Goal: Find specific page/section: Find specific page/section

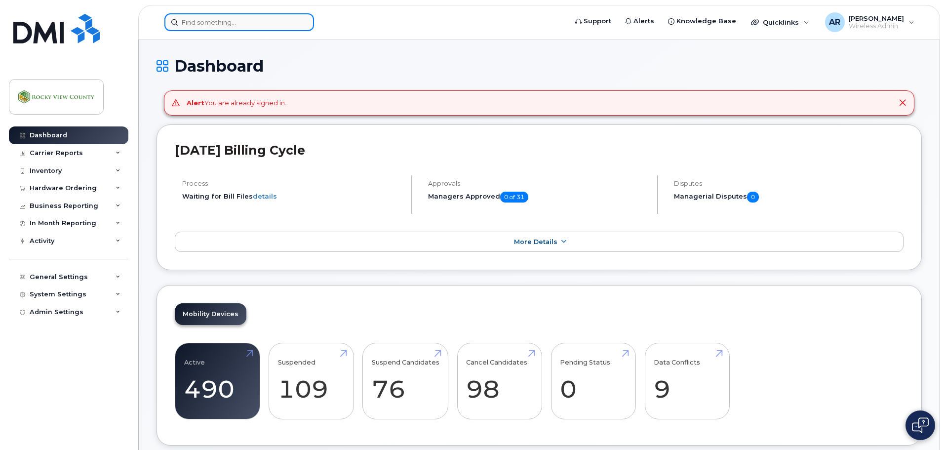
click at [204, 26] on input at bounding box center [239, 22] width 150 height 18
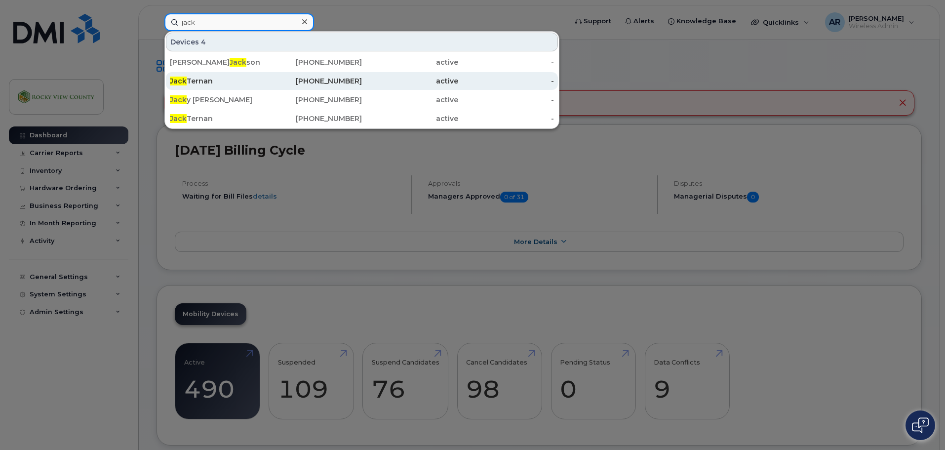
type input "jack"
click at [218, 85] on div "[PERSON_NAME]" at bounding box center [218, 81] width 96 height 10
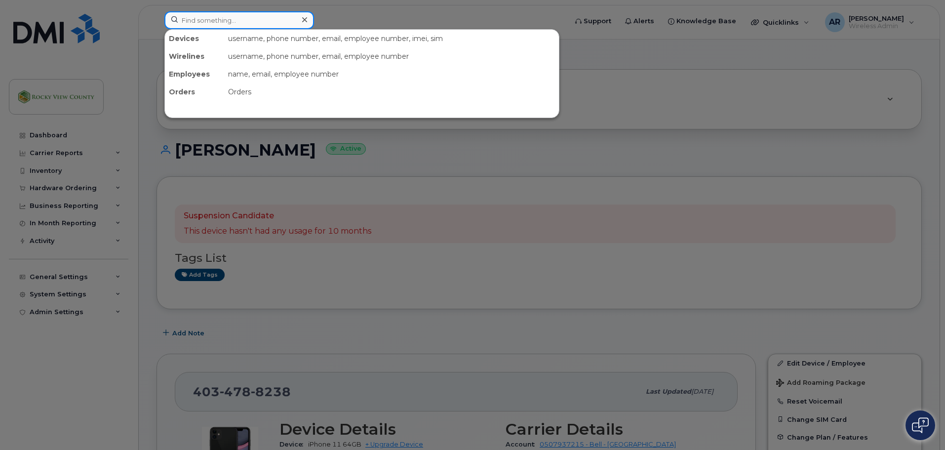
click at [223, 18] on input at bounding box center [239, 20] width 150 height 18
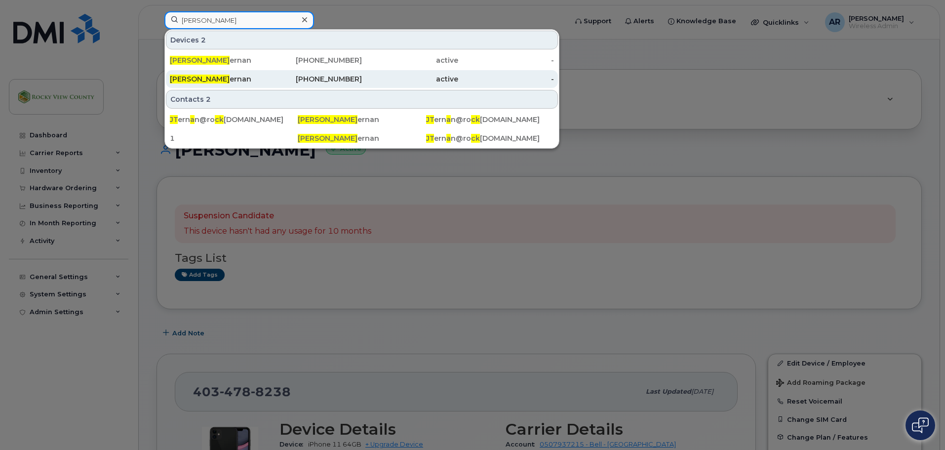
type input "jack t"
click at [209, 79] on div "Jack T ernan" at bounding box center [218, 79] width 96 height 10
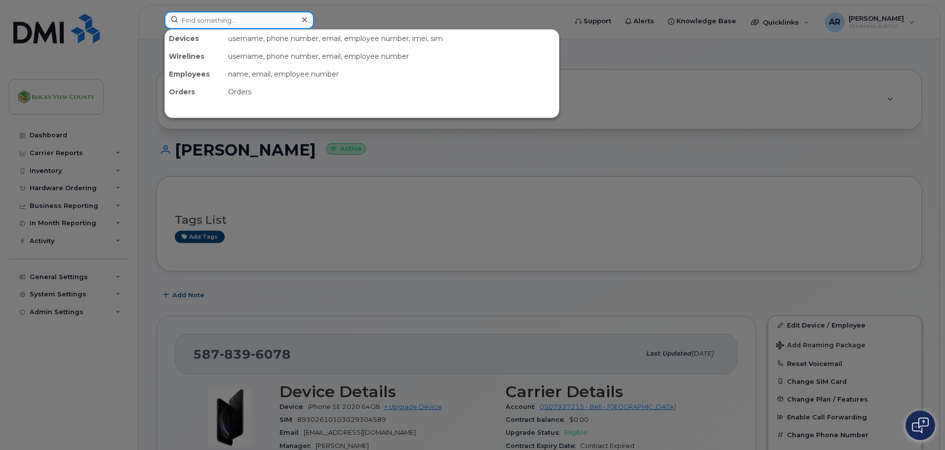
click at [214, 17] on input at bounding box center [239, 20] width 150 height 18
type input "k"
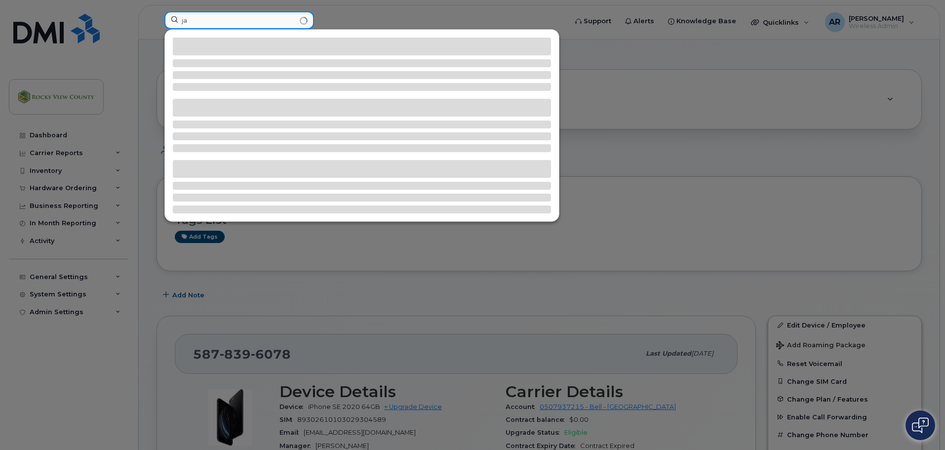
type input "j"
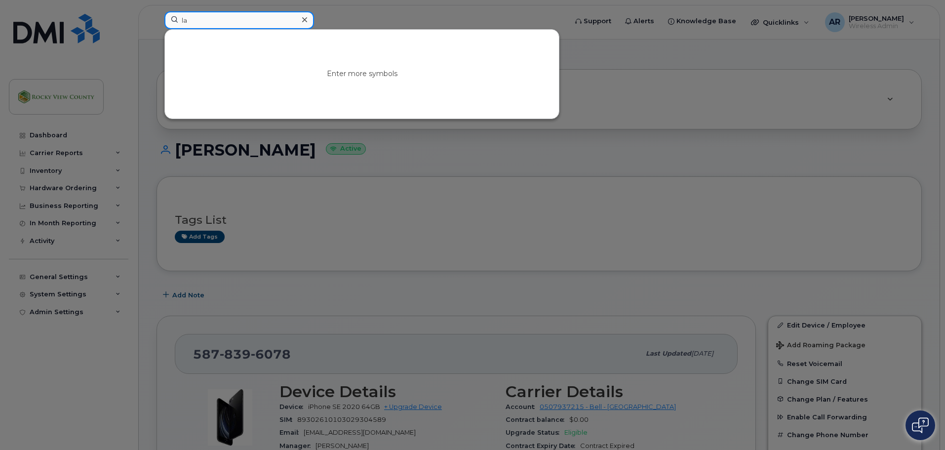
type input "l"
click at [357, 13] on div at bounding box center [472, 225] width 945 height 450
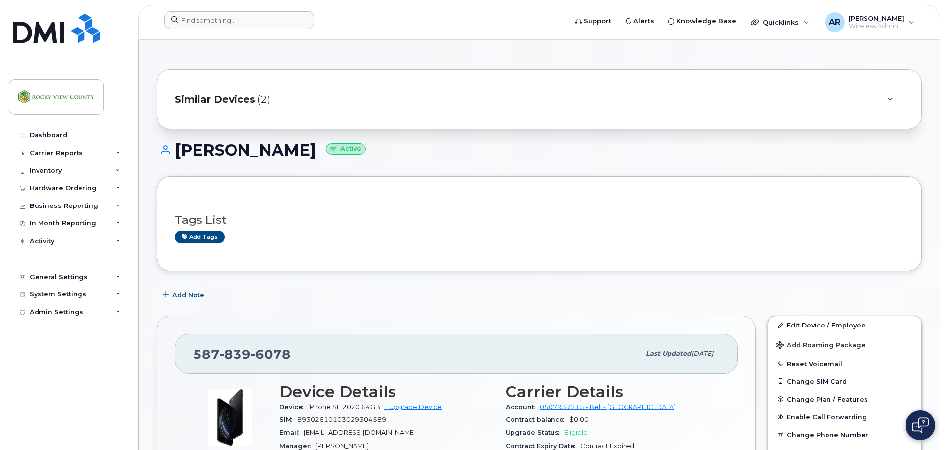
click at [208, 9] on header "Support Alerts Knowledge Base Quicklinks Suspend / Cancel Device Change SIM Car…" at bounding box center [539, 22] width 802 height 35
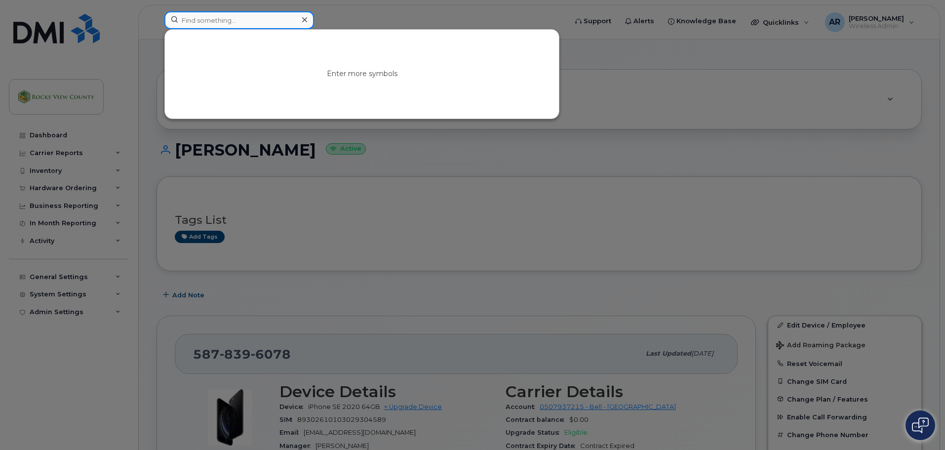
click at [213, 23] on input at bounding box center [239, 20] width 150 height 18
click at [272, 17] on input at bounding box center [239, 20] width 150 height 18
